Goal: Navigation & Orientation: Find specific page/section

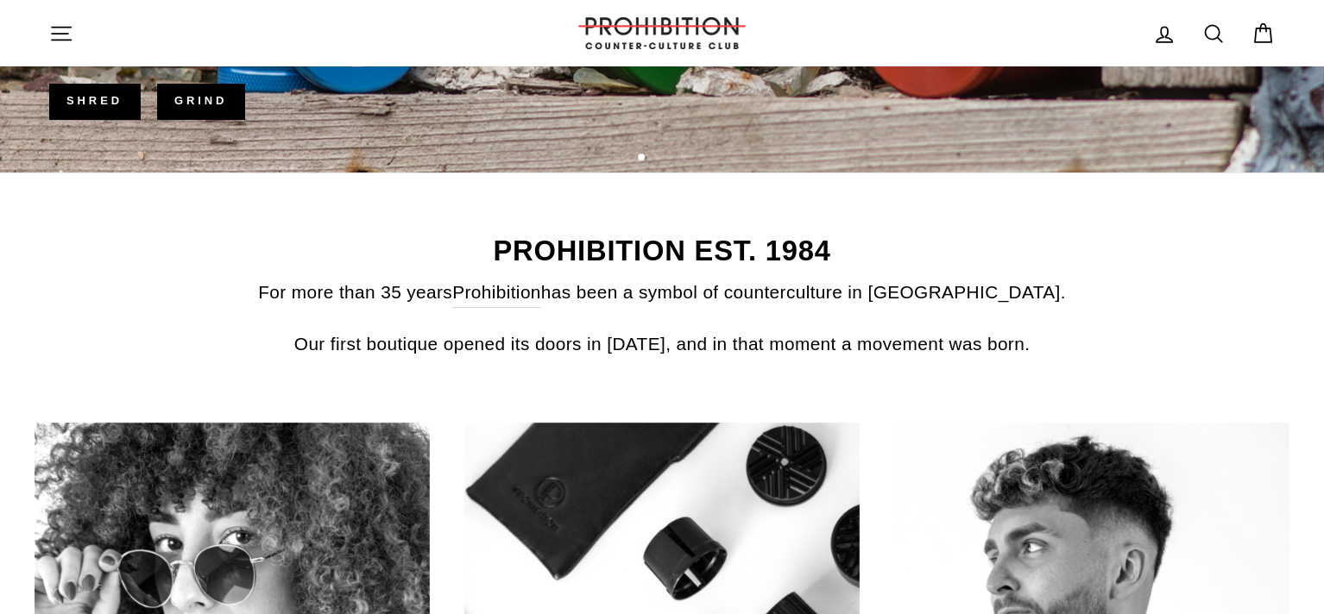
scroll to position [604, 0]
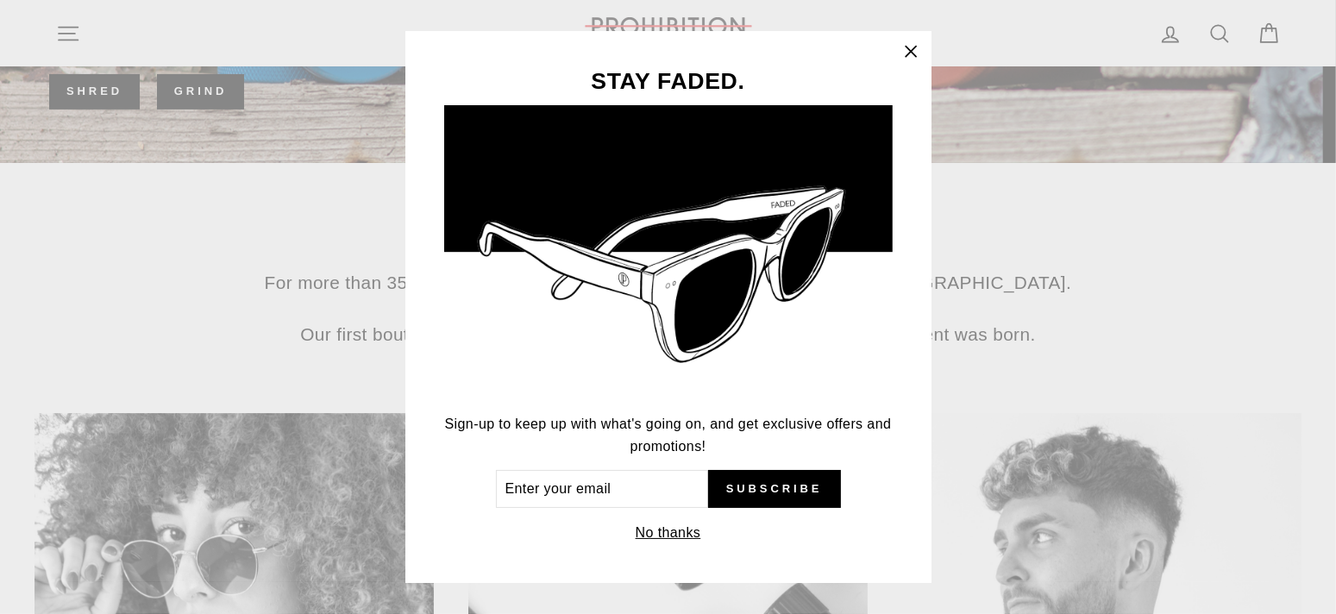
click at [672, 533] on button "No thanks" at bounding box center [669, 533] width 76 height 24
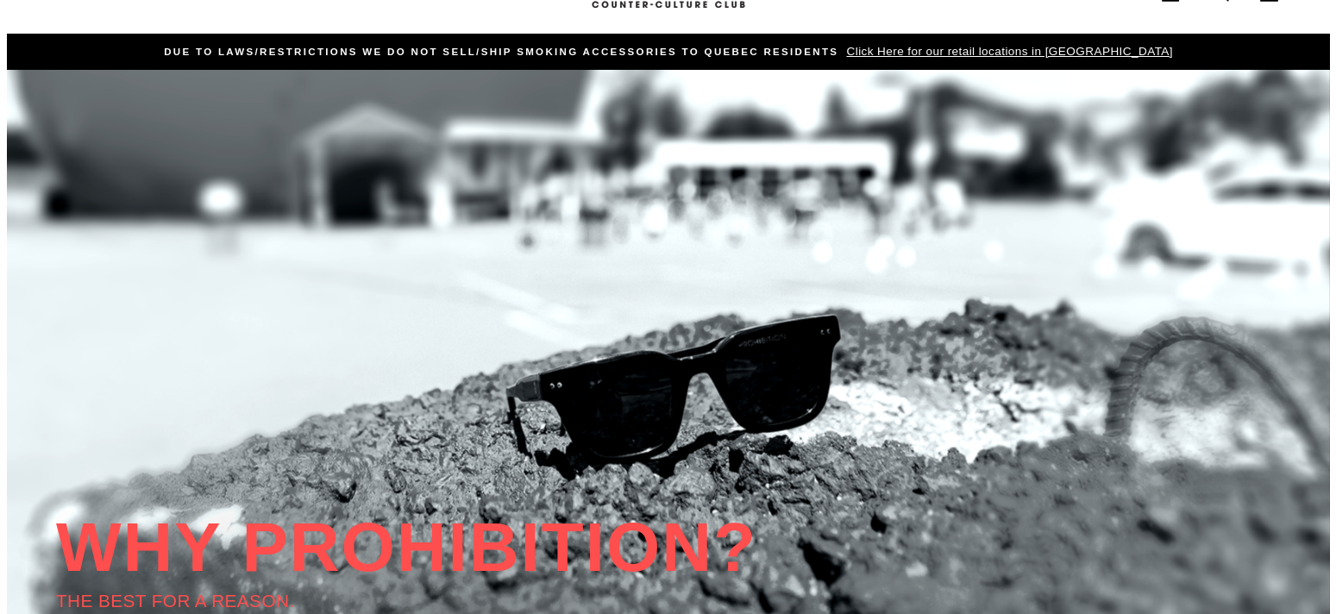
scroll to position [0, 0]
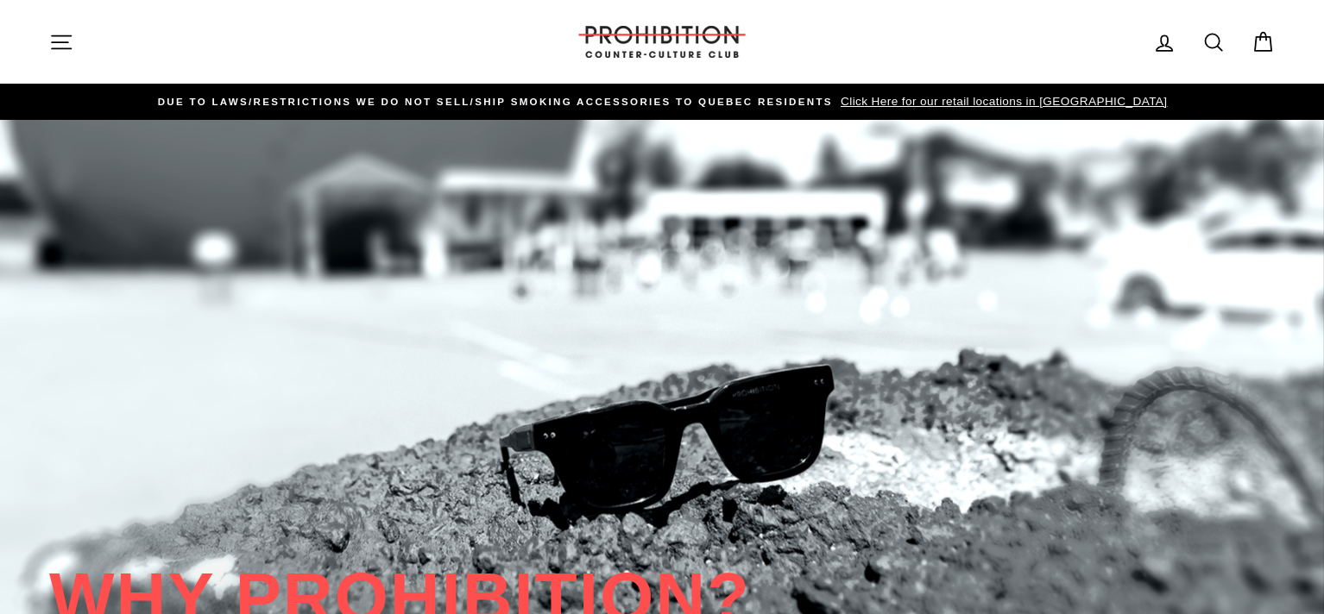
click at [61, 43] on icon "button" at bounding box center [61, 42] width 24 height 24
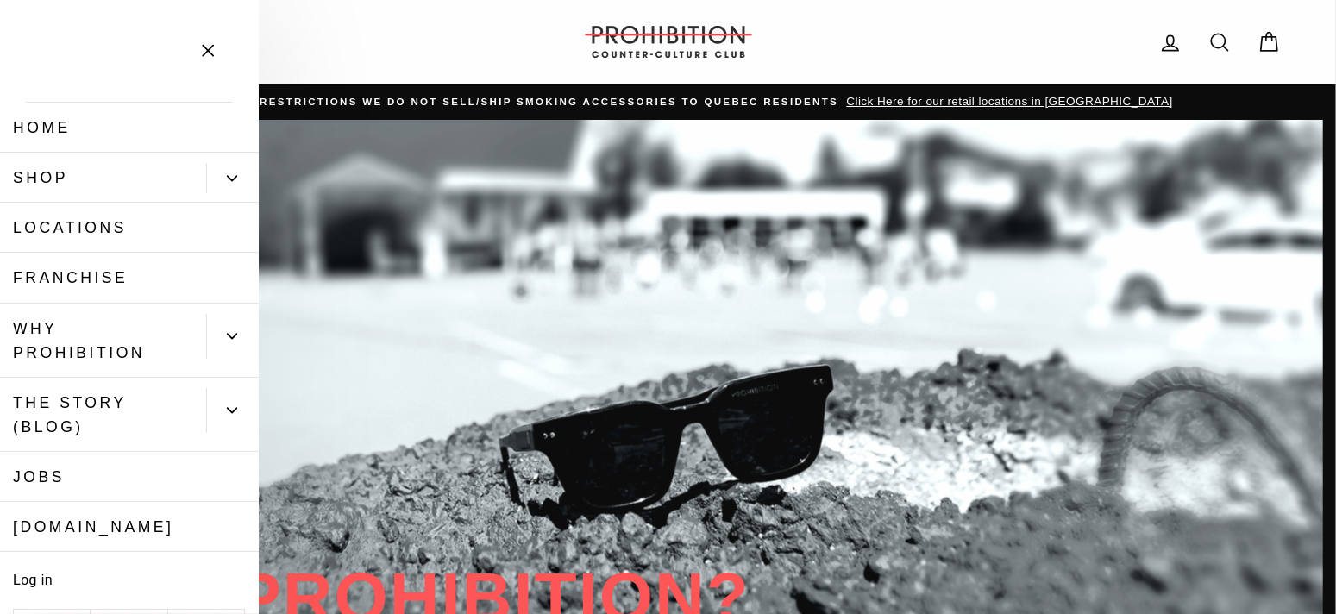
click at [225, 172] on button "Primary" at bounding box center [232, 178] width 53 height 30
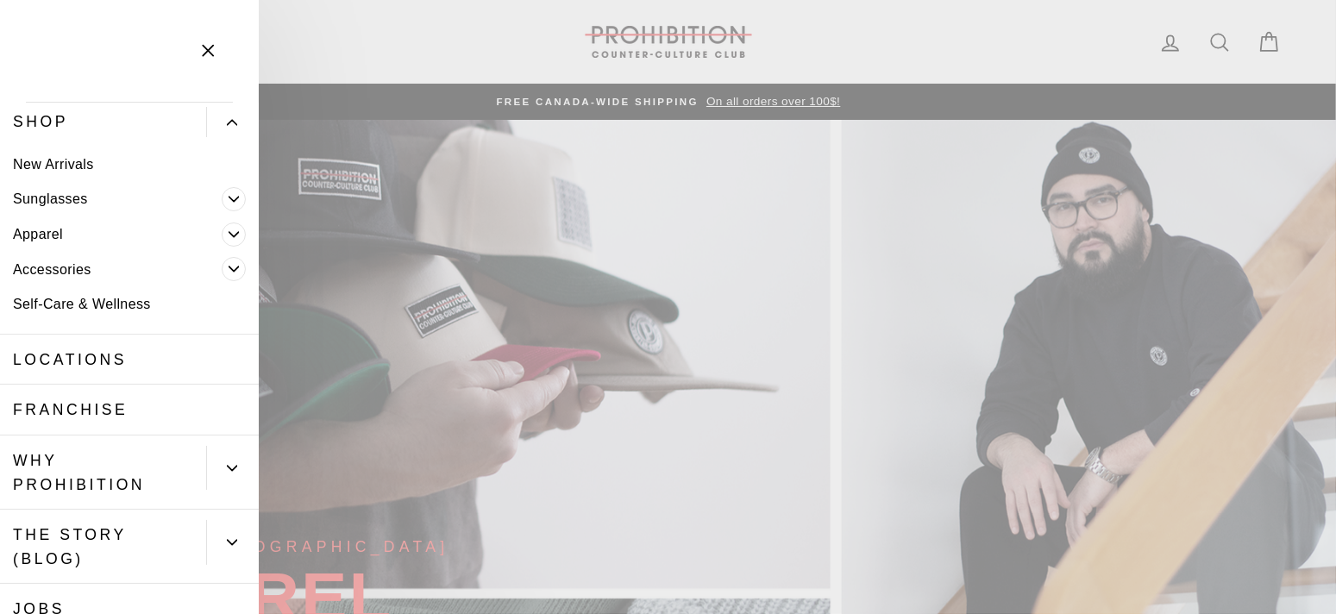
scroll to position [86, 0]
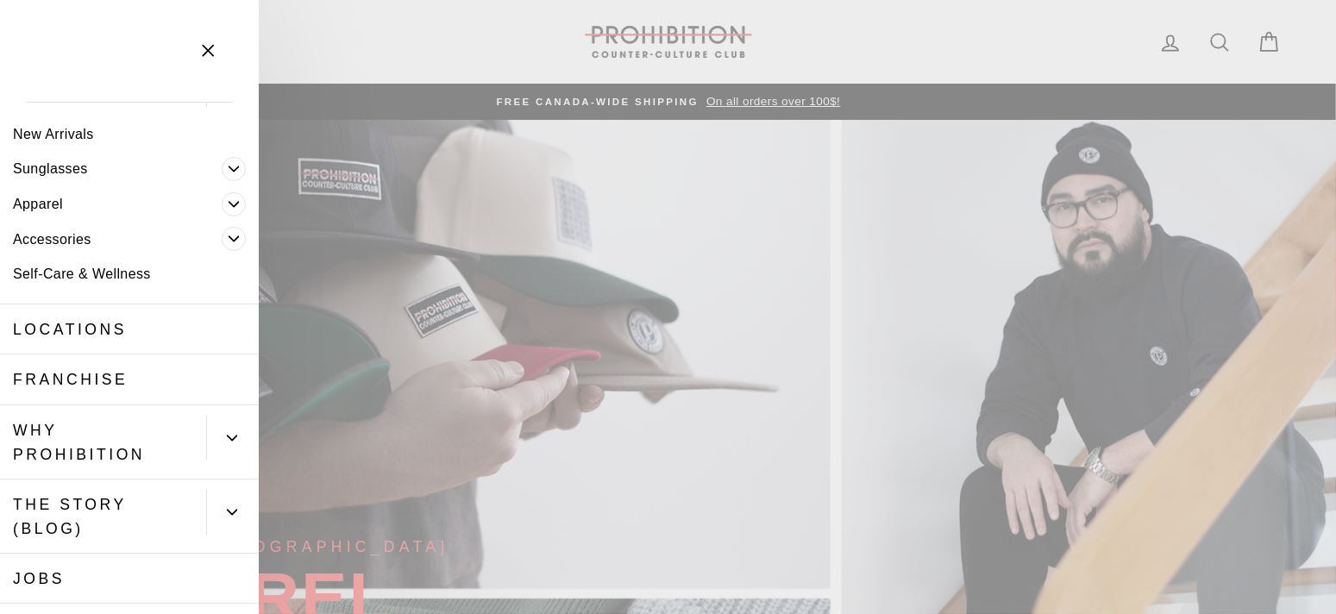
click at [229, 236] on icon "Primary" at bounding box center [234, 239] width 10 height 10
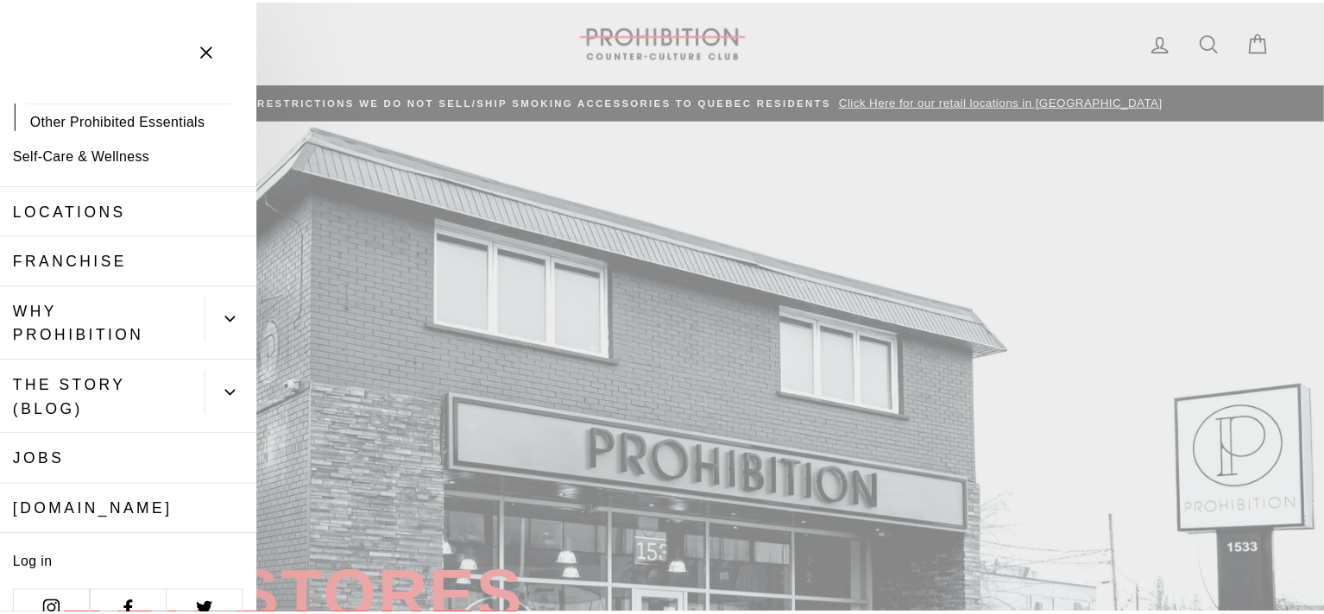
scroll to position [376, 0]
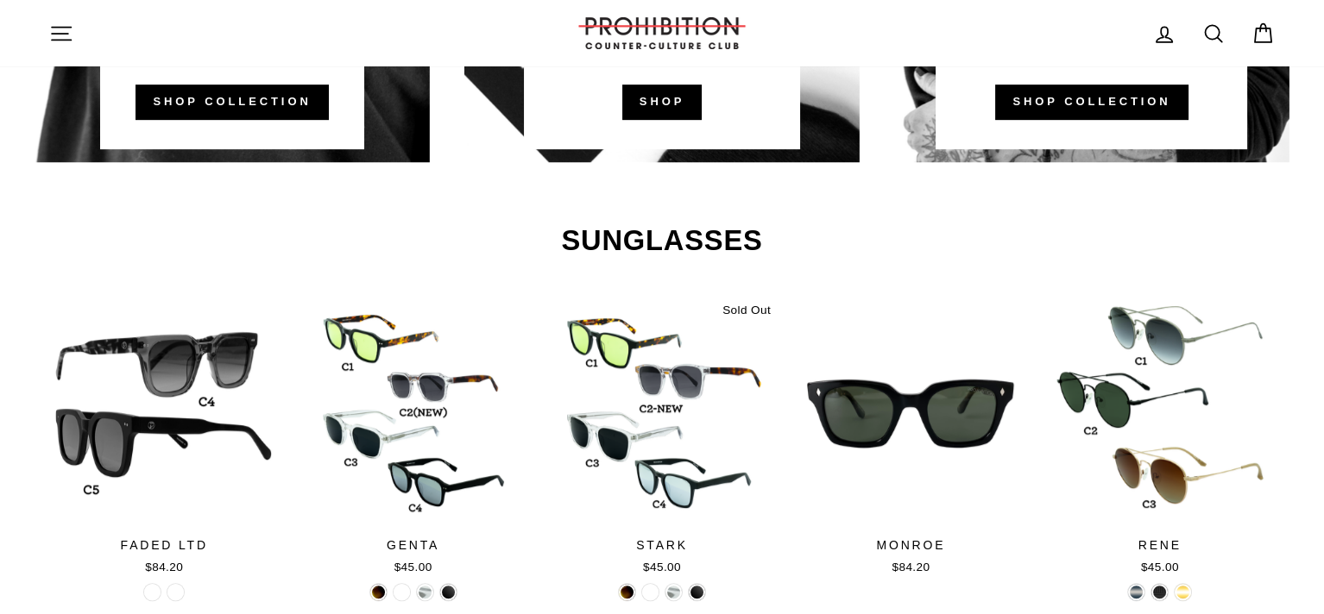
scroll to position [1208, 0]
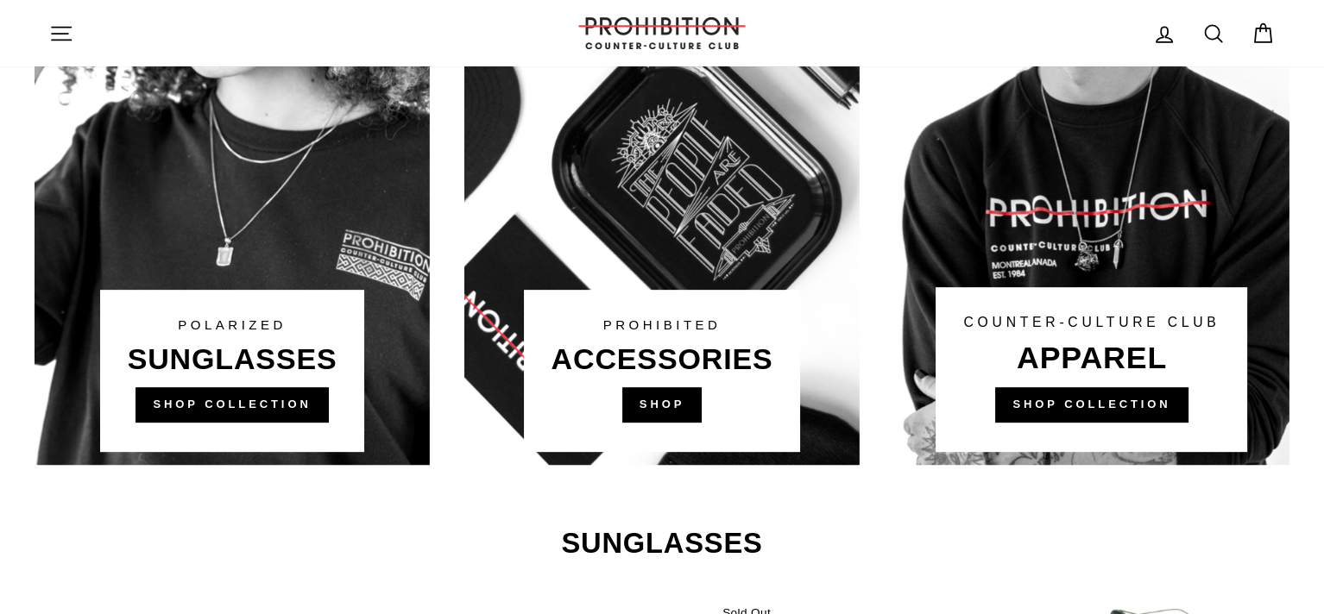
click at [668, 400] on link at bounding box center [661, 137] width 395 height 656
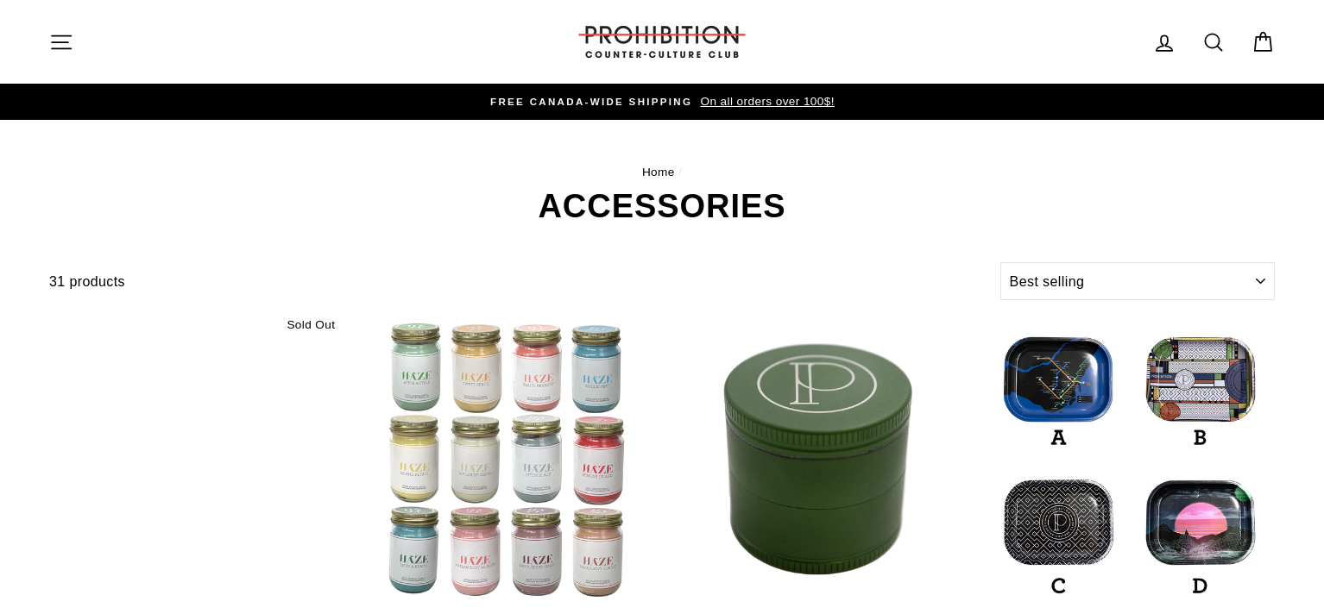
select select "best-selling"
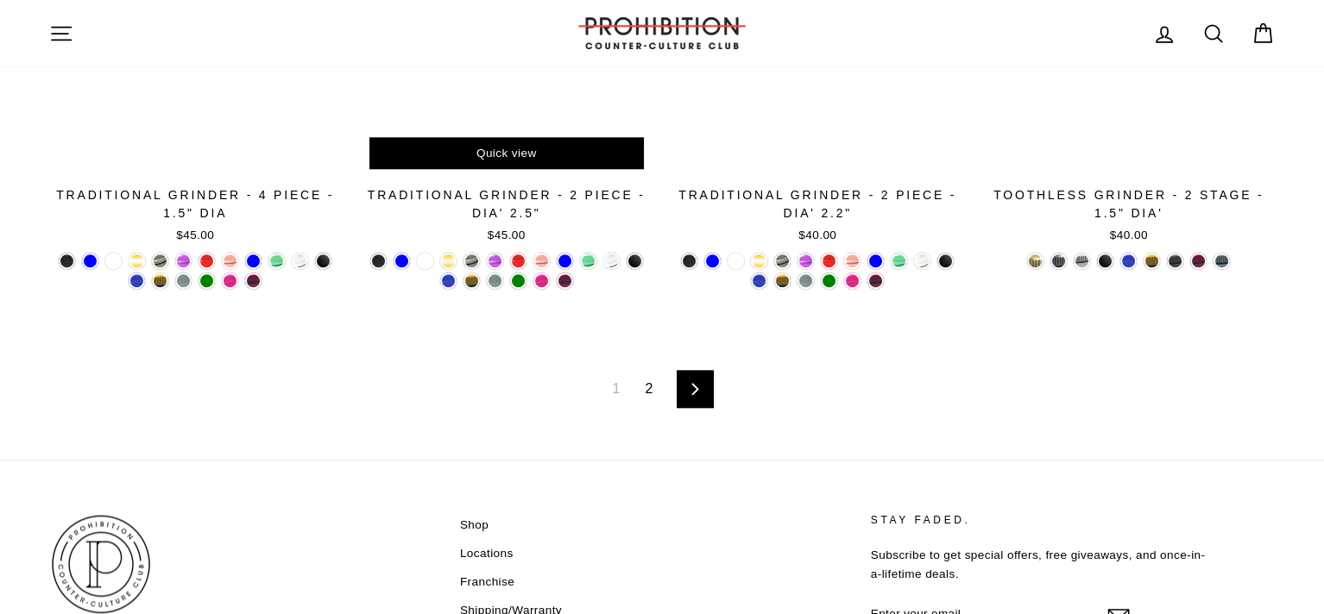
scroll to position [3020, 0]
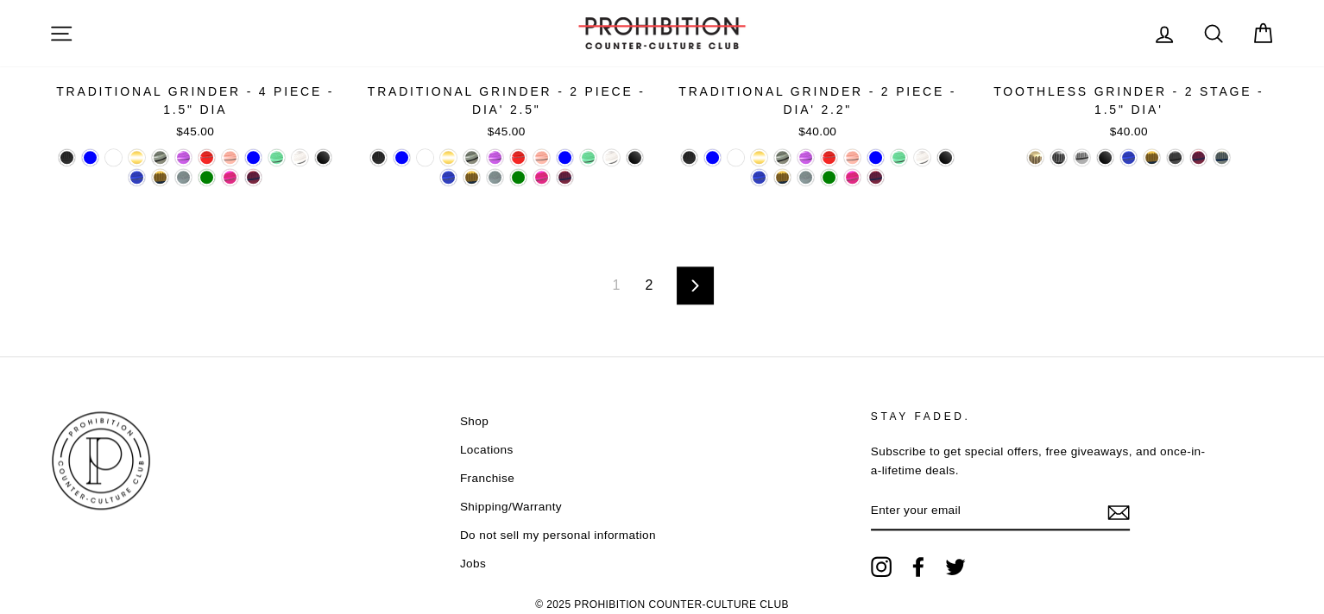
click at [690, 283] on icon at bounding box center [694, 286] width 11 height 12
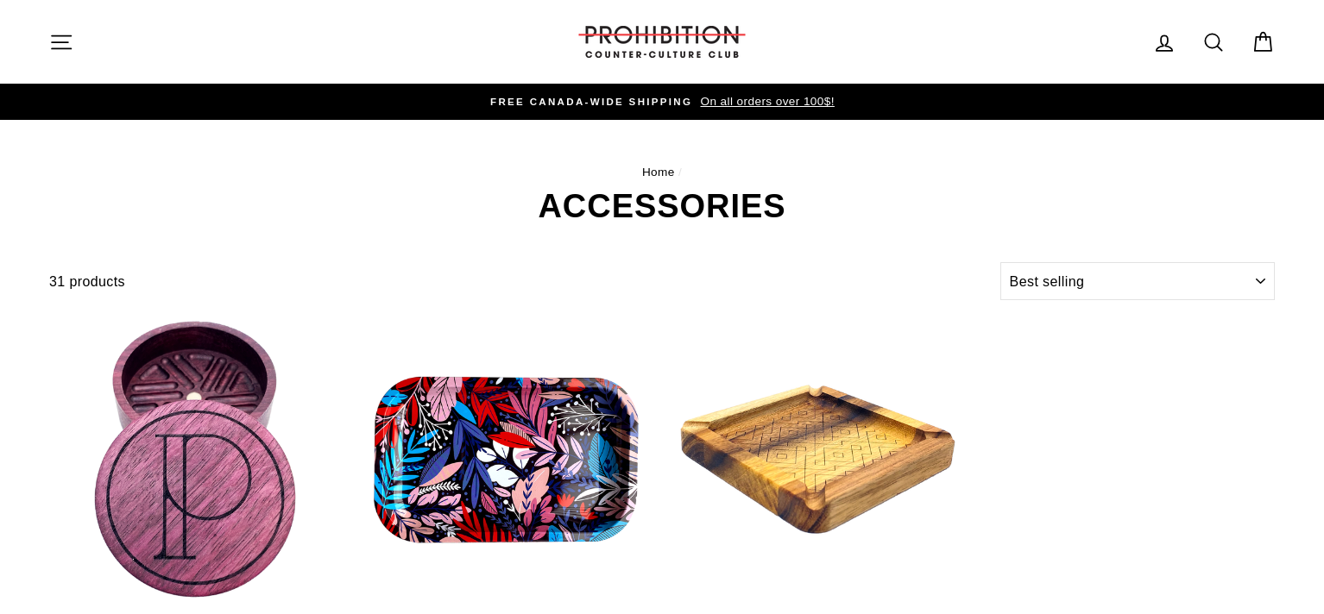
select select "best-selling"
